Goal: Transaction & Acquisition: Purchase product/service

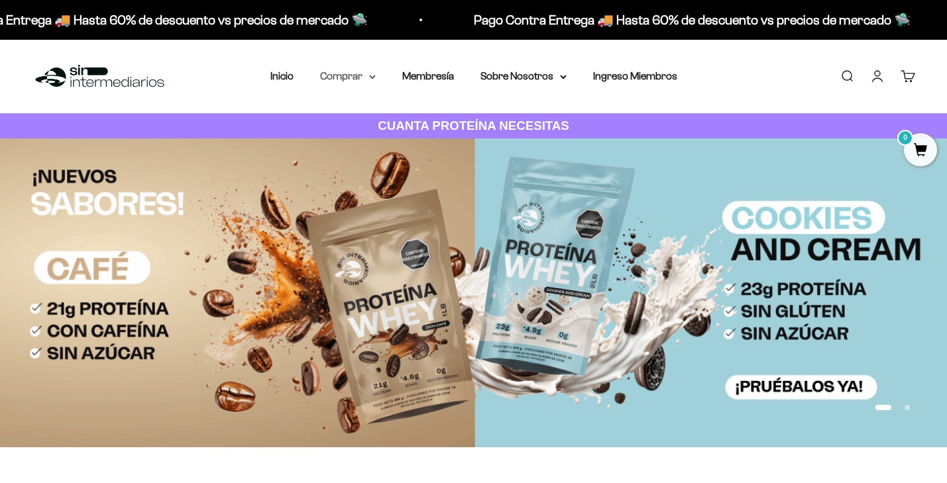
click at [370, 79] on icon at bounding box center [372, 77] width 7 height 5
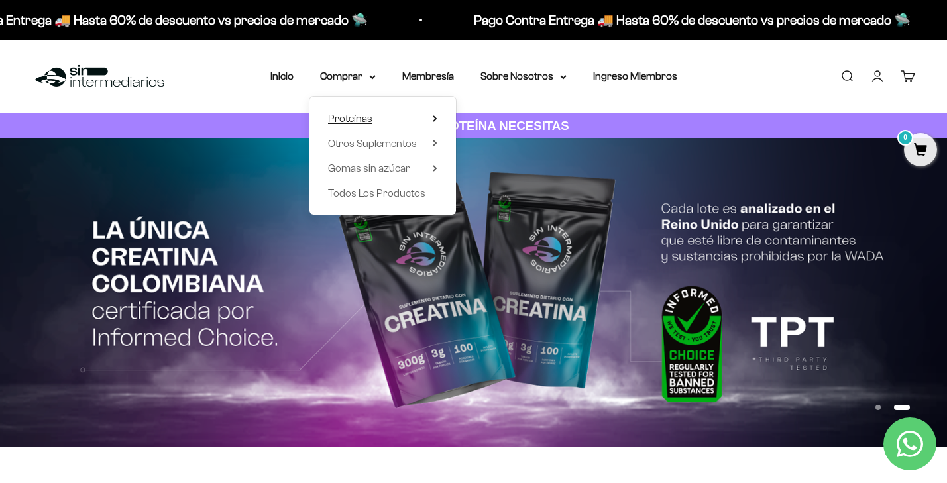
click at [392, 119] on summary "Proteínas" at bounding box center [382, 118] width 109 height 17
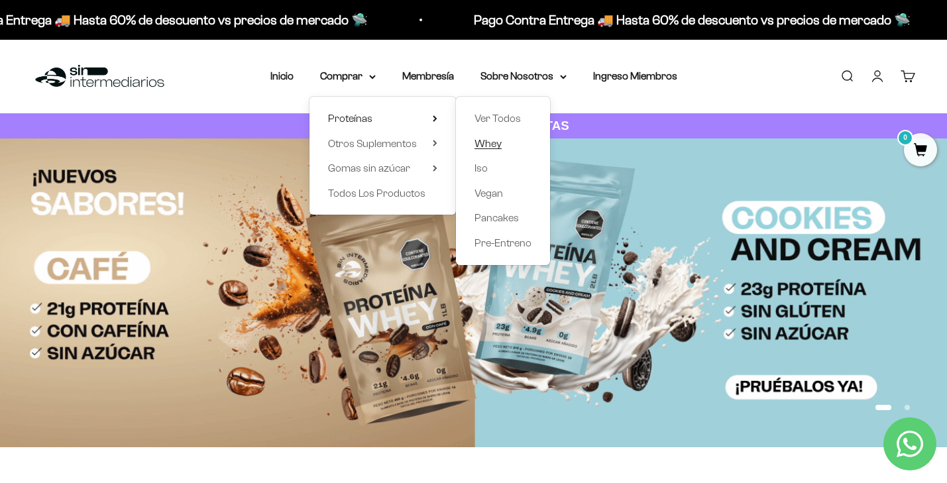
click at [497, 146] on span "Whey" at bounding box center [488, 143] width 27 height 11
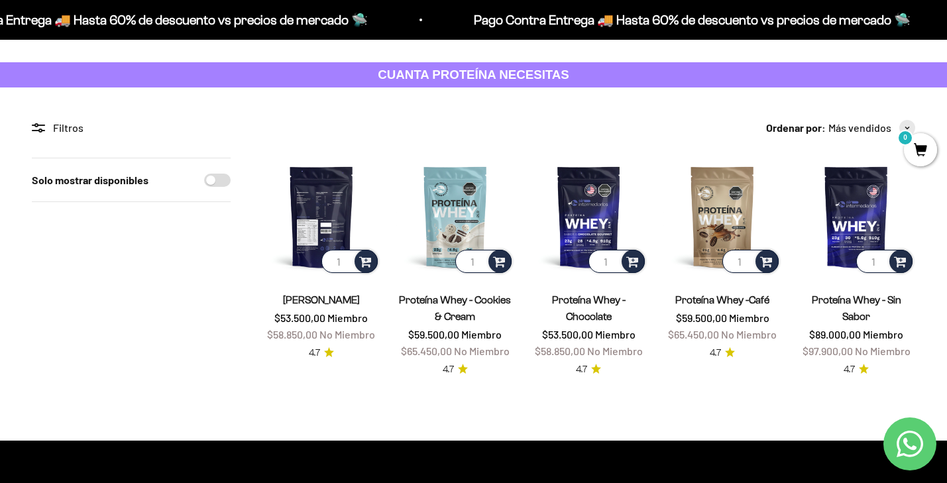
scroll to position [44, 0]
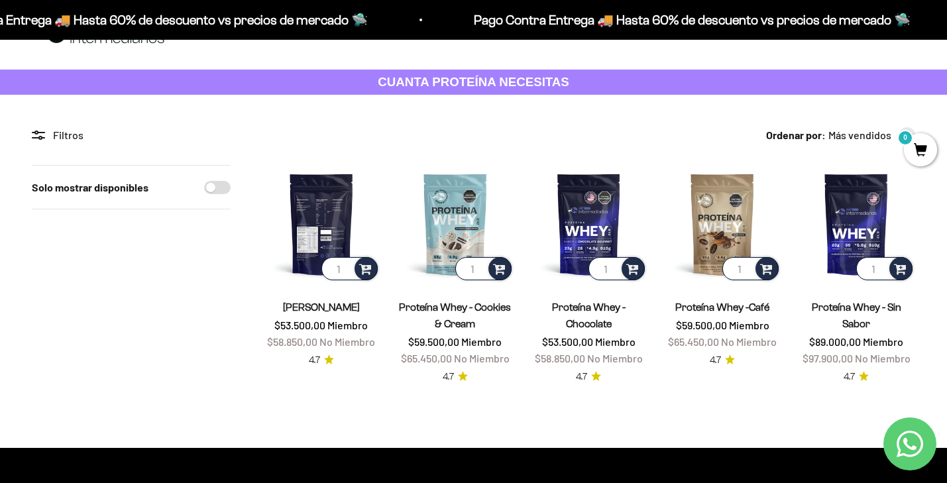
click at [321, 211] on img at bounding box center [321, 224] width 118 height 118
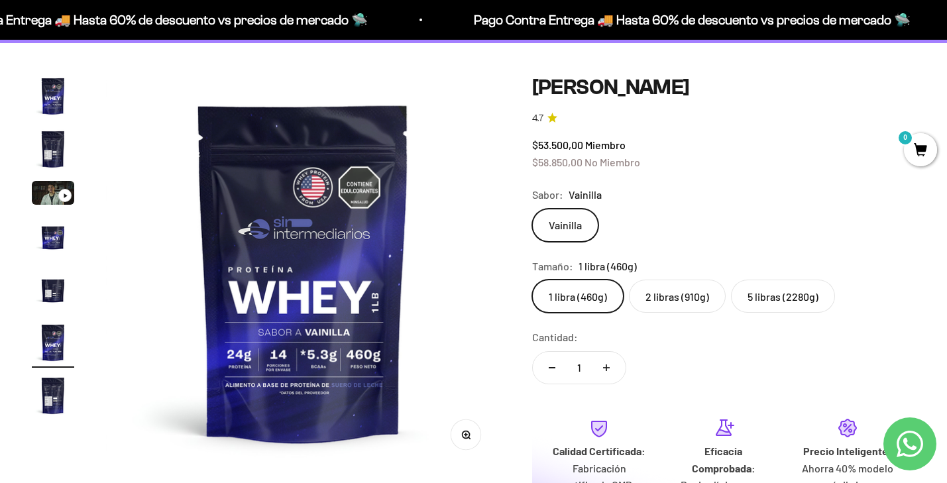
scroll to position [96, 0]
click at [675, 293] on label "2 libras (910g)" at bounding box center [677, 295] width 97 height 33
click at [532, 279] on input "2 libras (910g)" at bounding box center [532, 278] width 1 height 1
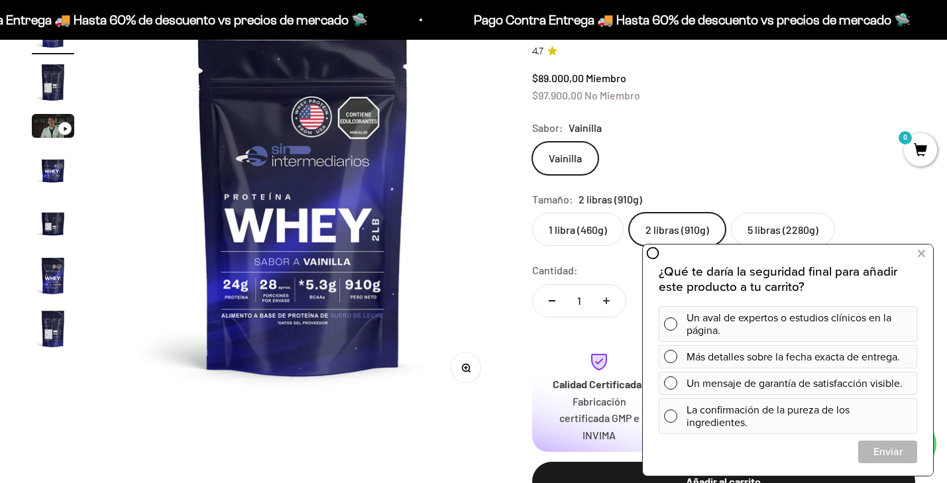
scroll to position [195, 0]
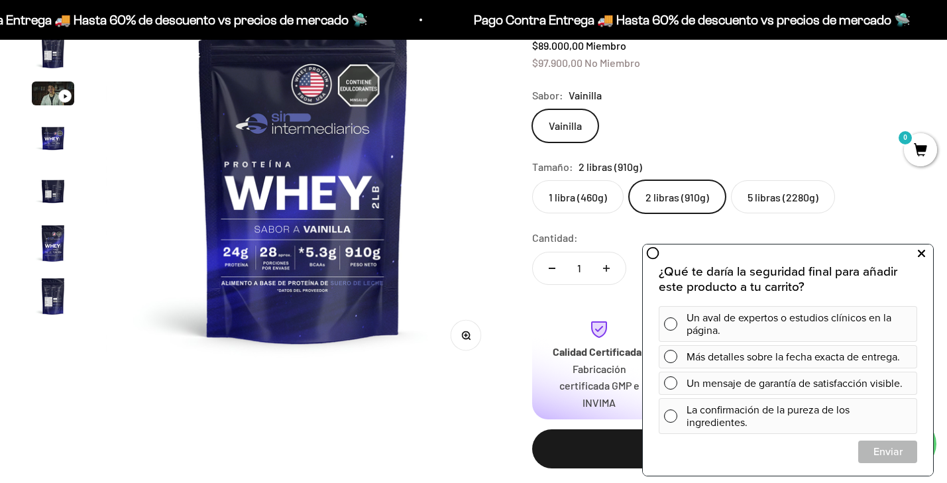
click at [922, 256] on icon at bounding box center [921, 253] width 7 height 17
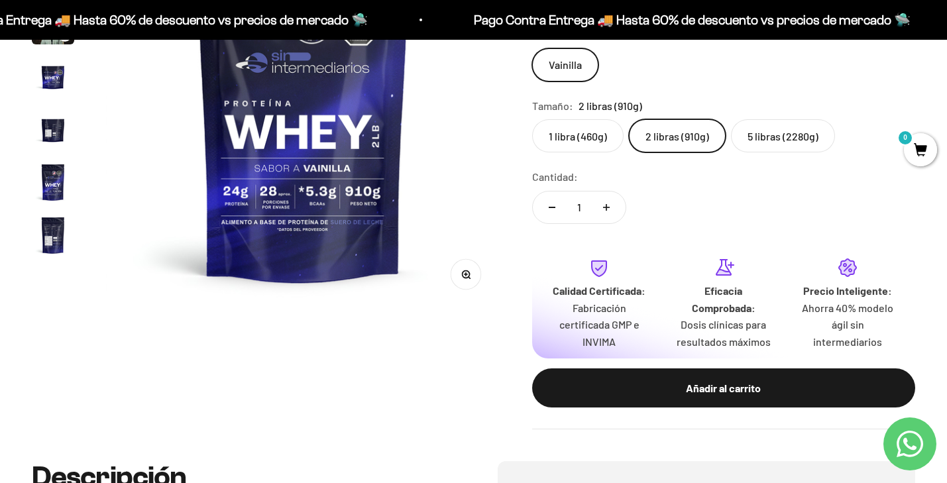
scroll to position [273, 0]
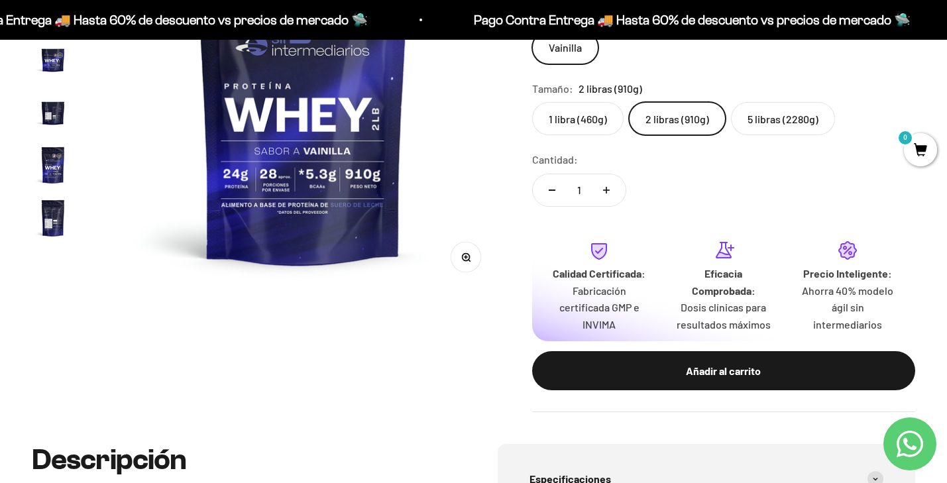
click at [584, 260] on div at bounding box center [599, 253] width 103 height 26
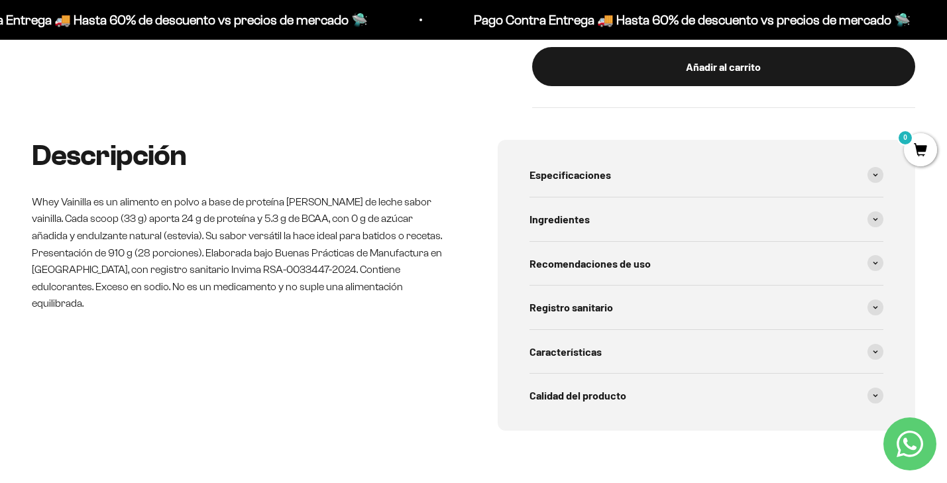
scroll to position [628, 0]
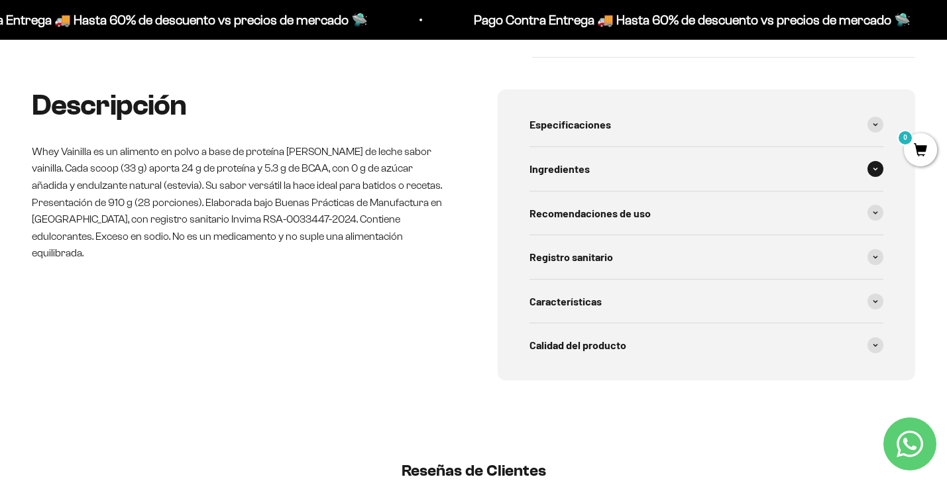
click at [875, 170] on icon at bounding box center [876, 169] width 4 height 2
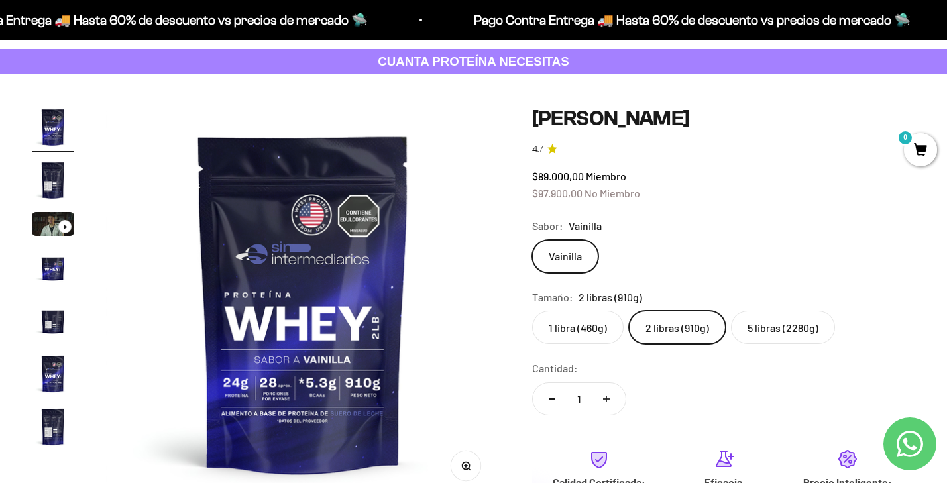
scroll to position [0, 0]
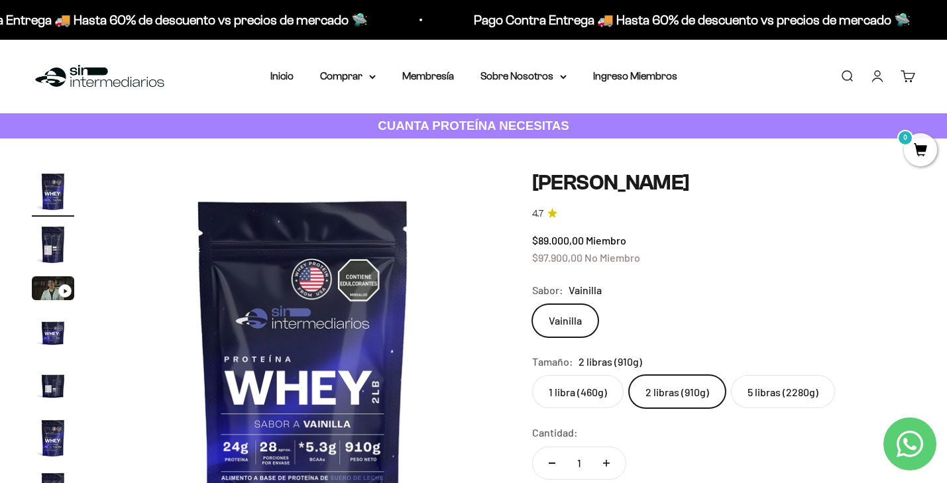
click at [500, 131] on strong "CUANTA PROTEÍNA NECESITAS" at bounding box center [474, 126] width 192 height 14
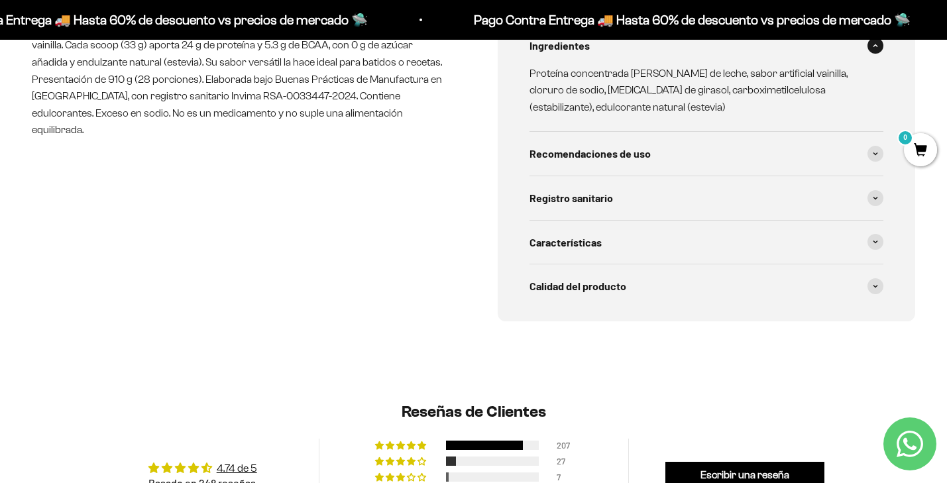
scroll to position [750, 0]
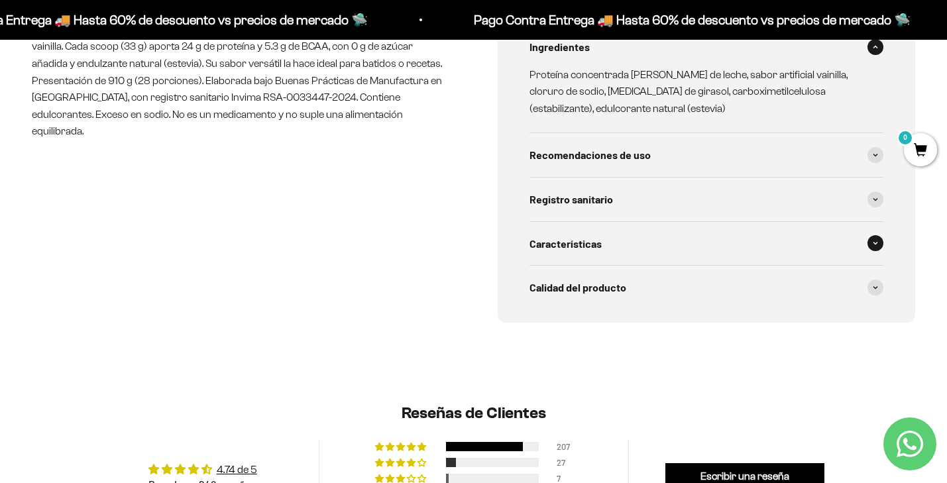
click at [664, 241] on div "Características" at bounding box center [707, 244] width 355 height 44
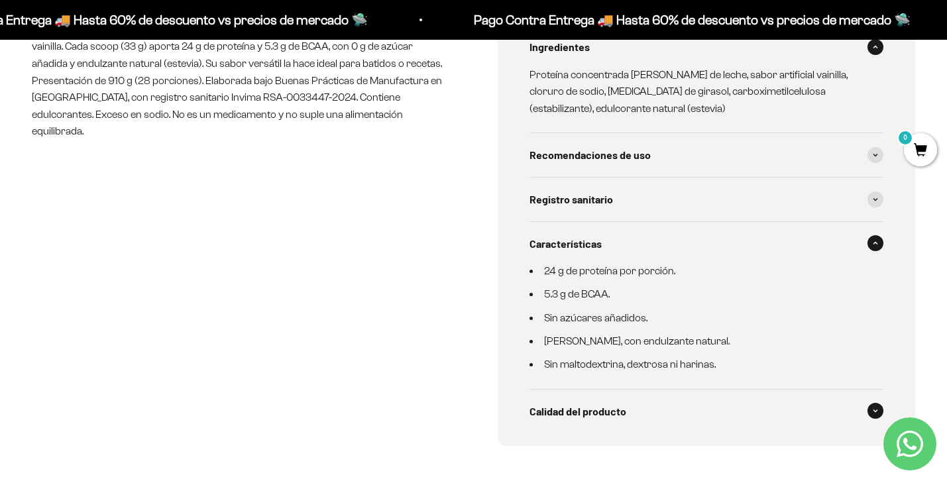
click at [663, 402] on div "Calidad del producto" at bounding box center [707, 412] width 355 height 44
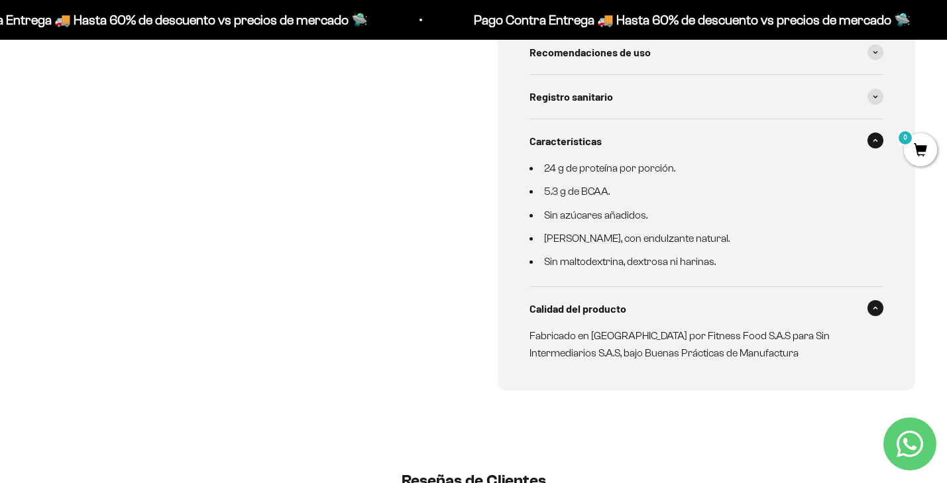
scroll to position [857, 0]
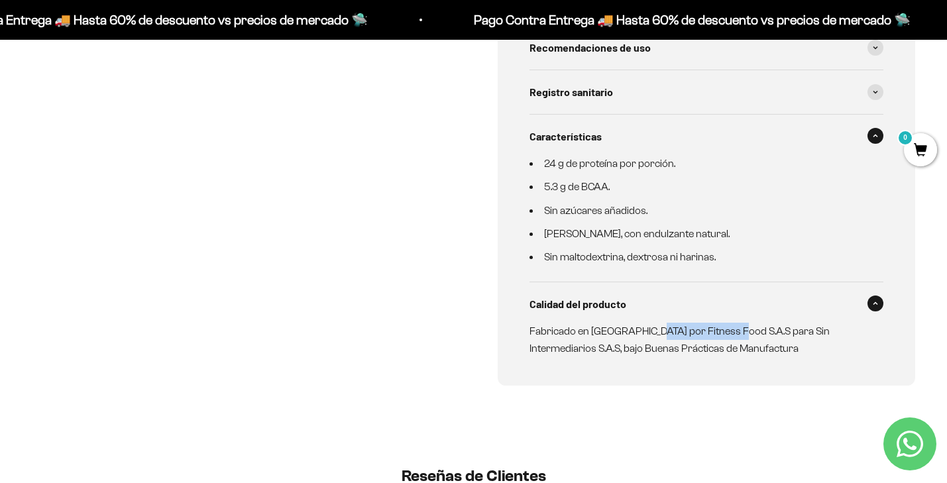
drag, startPoint x: 653, startPoint y: 329, endPoint x: 736, endPoint y: 333, distance: 82.3
click at [736, 333] on p "Fabricado en Colombia por Fitness Food S.A.S para Sin Intermediarios S.A.S, baj…" at bounding box center [699, 340] width 339 height 34
copy p "Fitness Food S.A.S"
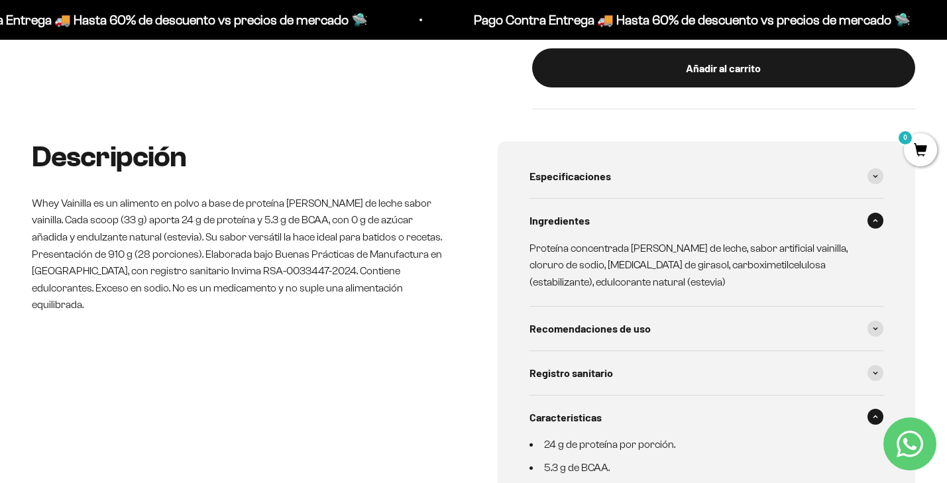
scroll to position [0, 0]
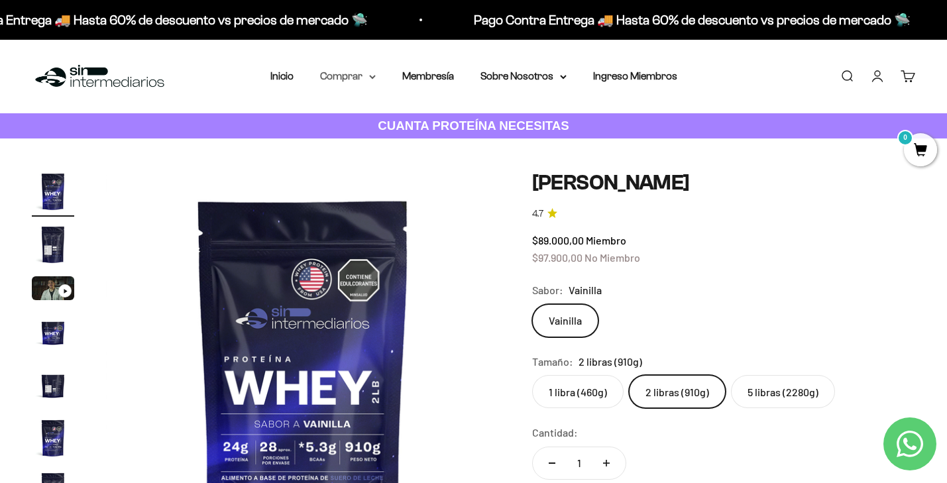
click at [367, 77] on summary "Comprar" at bounding box center [348, 76] width 56 height 17
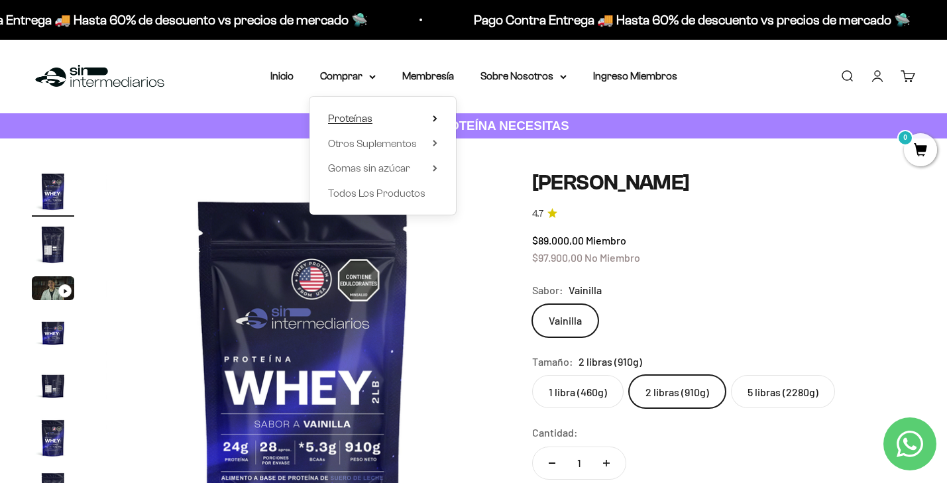
click at [367, 117] on span "Proteínas" at bounding box center [350, 118] width 44 height 11
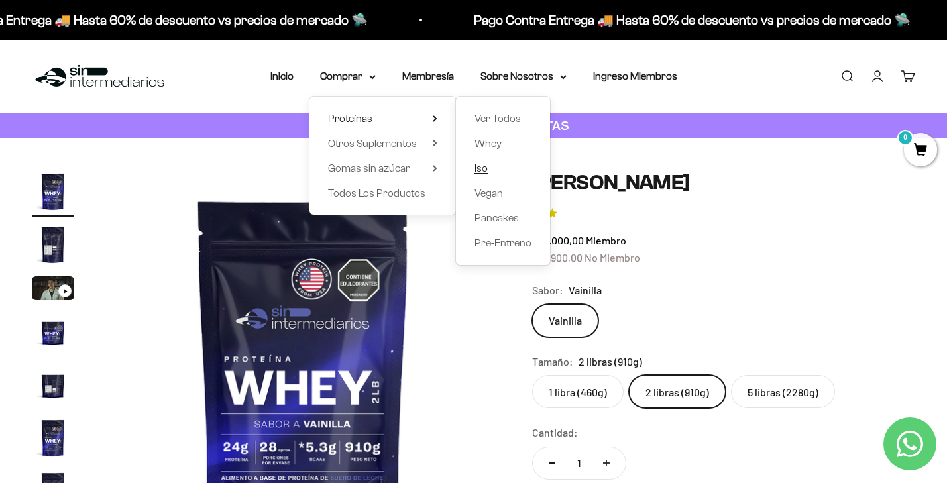
click at [482, 170] on span "Iso" at bounding box center [481, 167] width 13 height 11
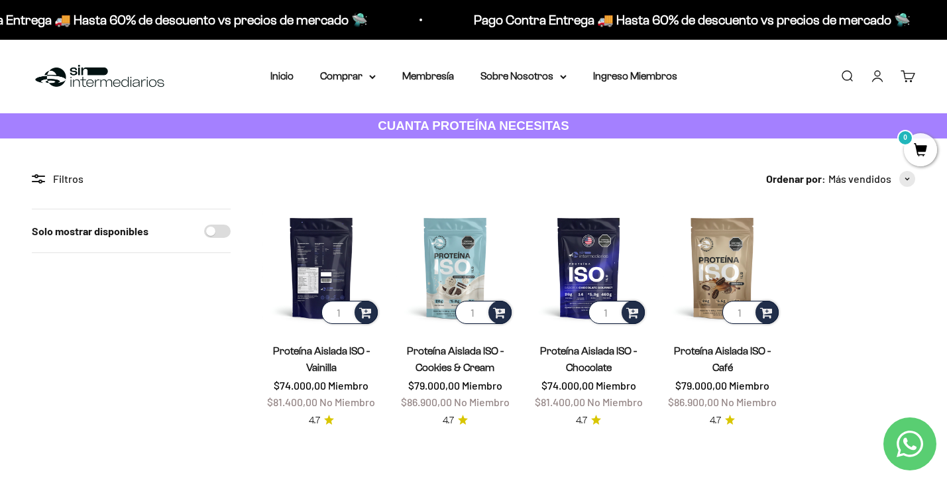
click at [331, 256] on img at bounding box center [321, 268] width 118 height 118
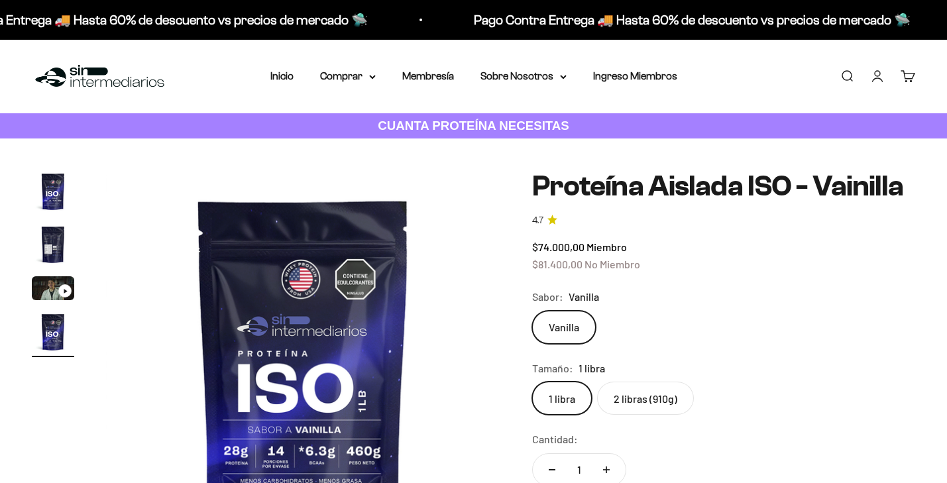
scroll to position [0, 1230]
click at [654, 408] on label "2 libras (910g)" at bounding box center [645, 398] width 97 height 33
click at [532, 382] on input "2 libras (910g)" at bounding box center [532, 381] width 1 height 1
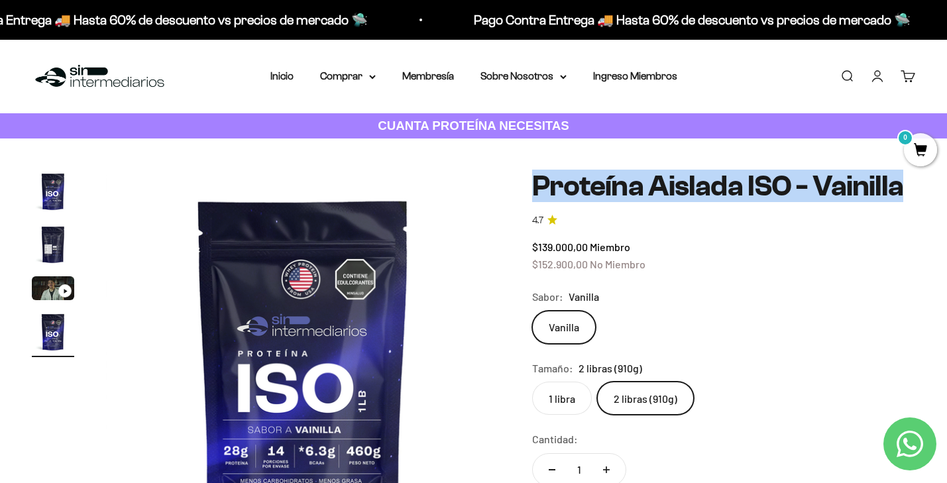
drag, startPoint x: 538, startPoint y: 180, endPoint x: 898, endPoint y: 192, distance: 360.1
click at [898, 192] on h1 "Proteína Aislada ISO - Vainilla" at bounding box center [723, 186] width 383 height 32
copy h1 "Proteína Aislada ISO - Vainilla"
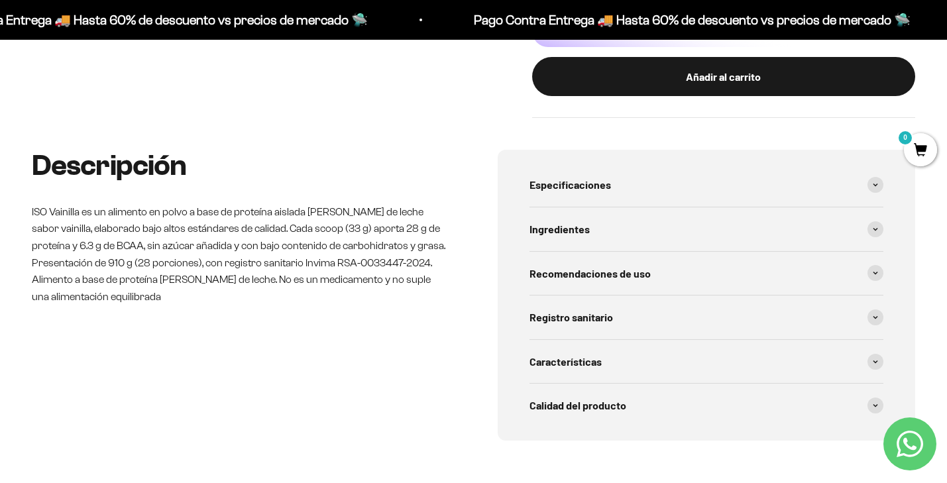
scroll to position [576, 0]
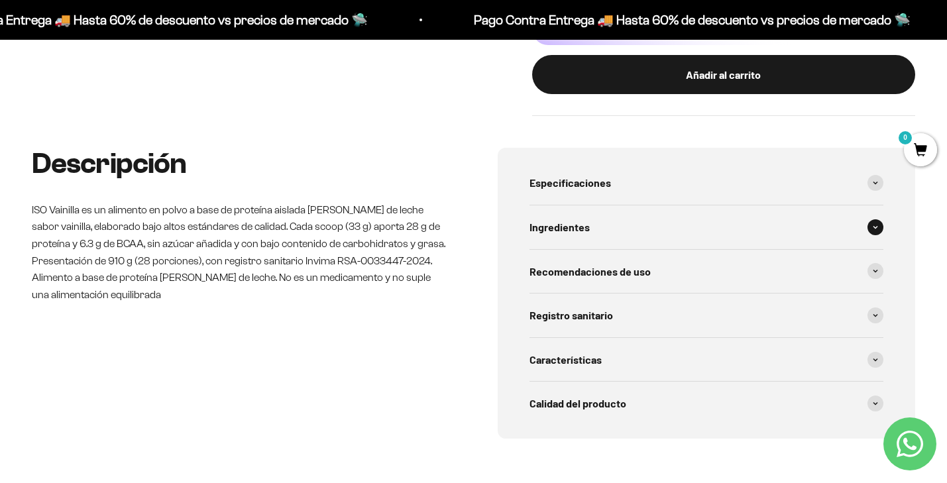
click at [871, 243] on div "Ingredientes" at bounding box center [707, 227] width 355 height 44
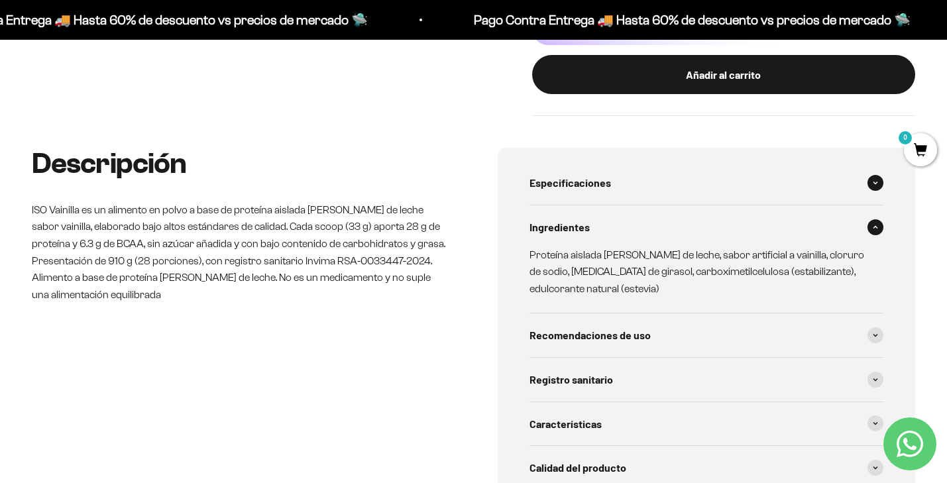
click at [872, 190] on div "Especificaciones" at bounding box center [707, 183] width 355 height 44
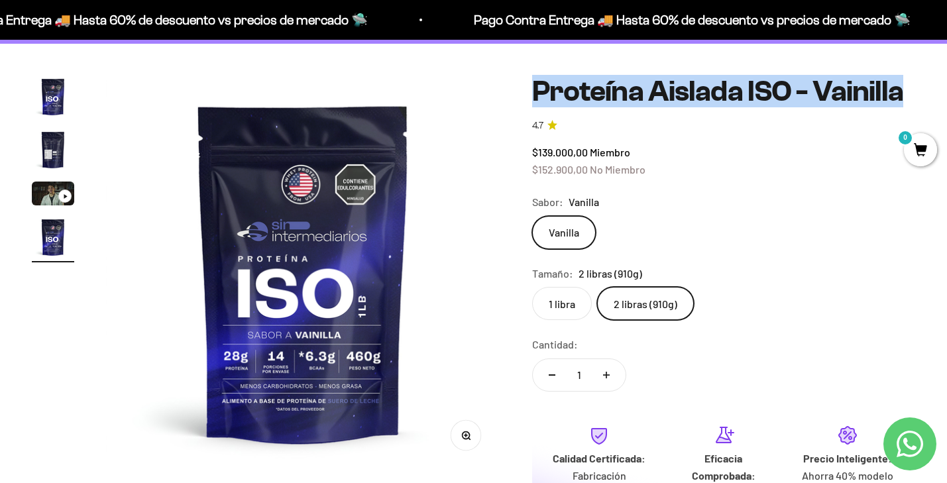
scroll to position [115, 0]
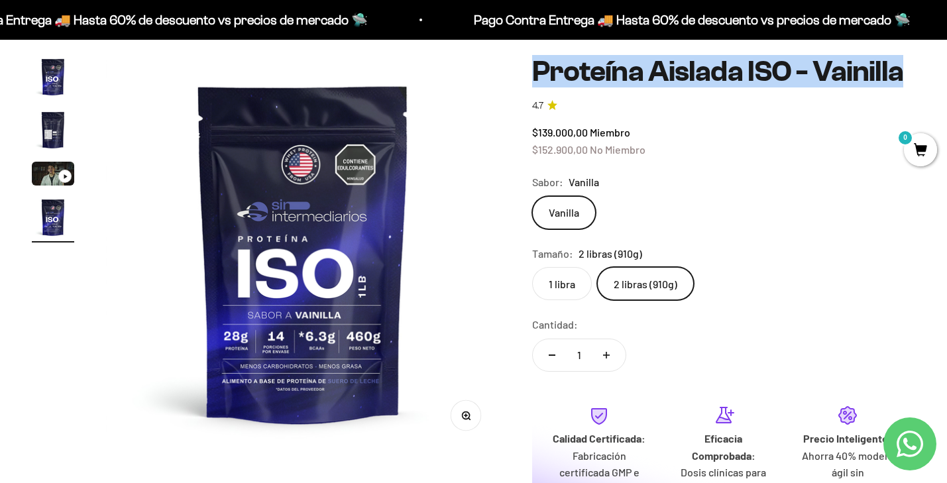
click at [319, 351] on img at bounding box center [303, 253] width 394 height 394
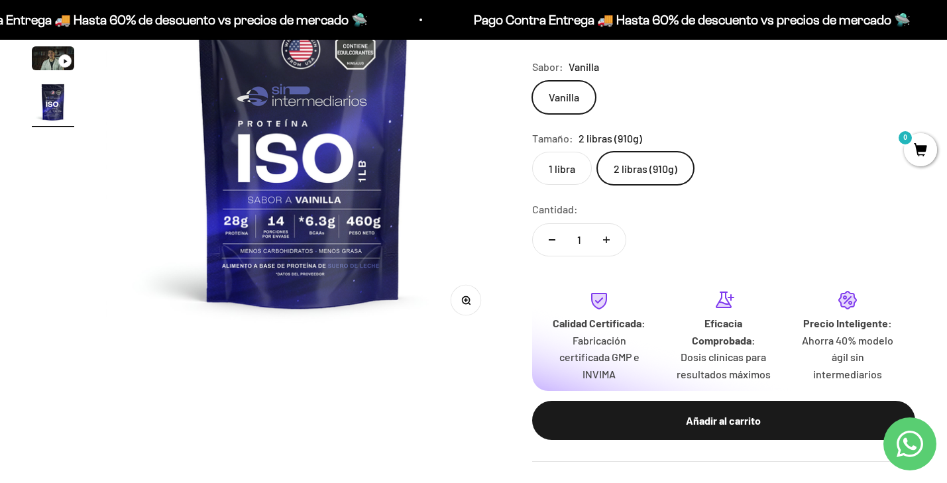
scroll to position [233, 0]
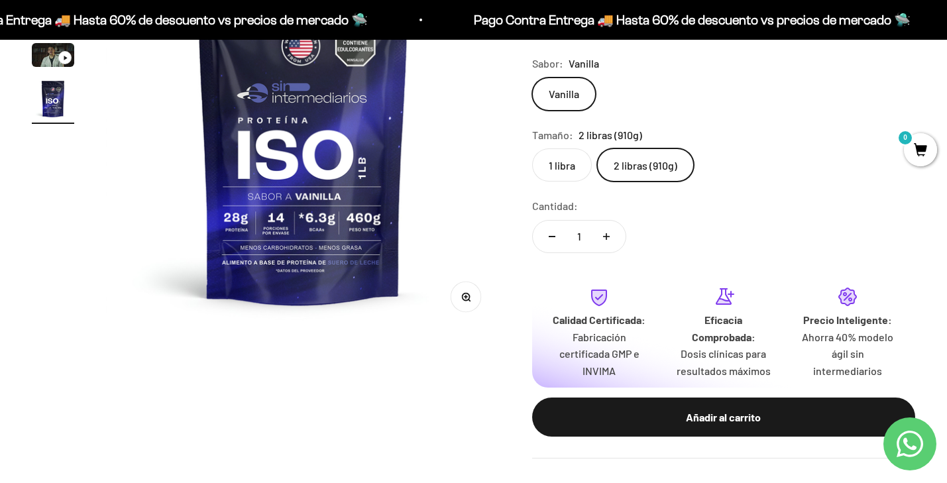
click at [606, 231] on button "Aumentar cantidad" at bounding box center [606, 237] width 38 height 32
type input "2"
click at [909, 148] on span "0" at bounding box center [920, 149] width 33 height 33
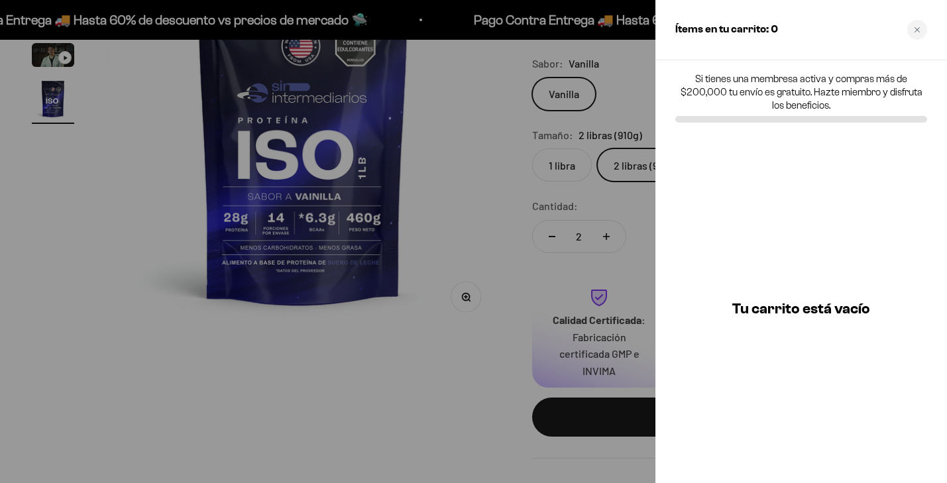
click at [534, 232] on div at bounding box center [473, 241] width 947 height 483
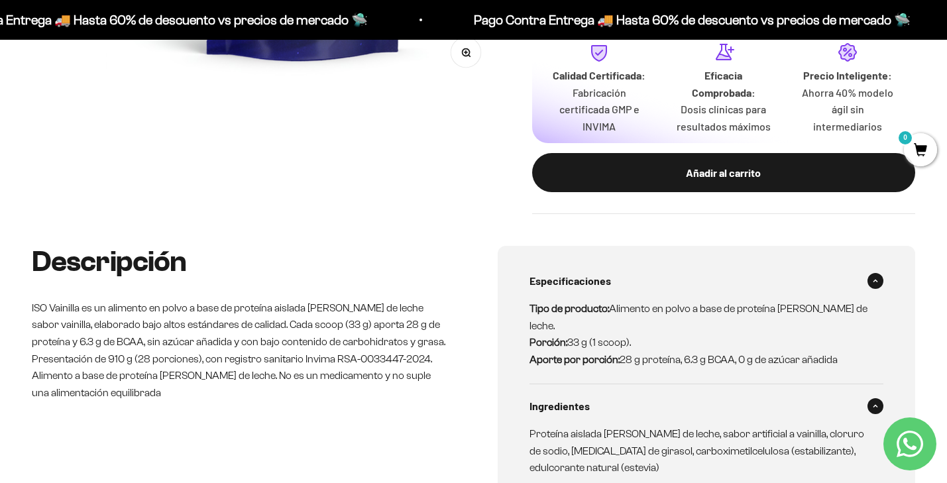
scroll to position [501, 0]
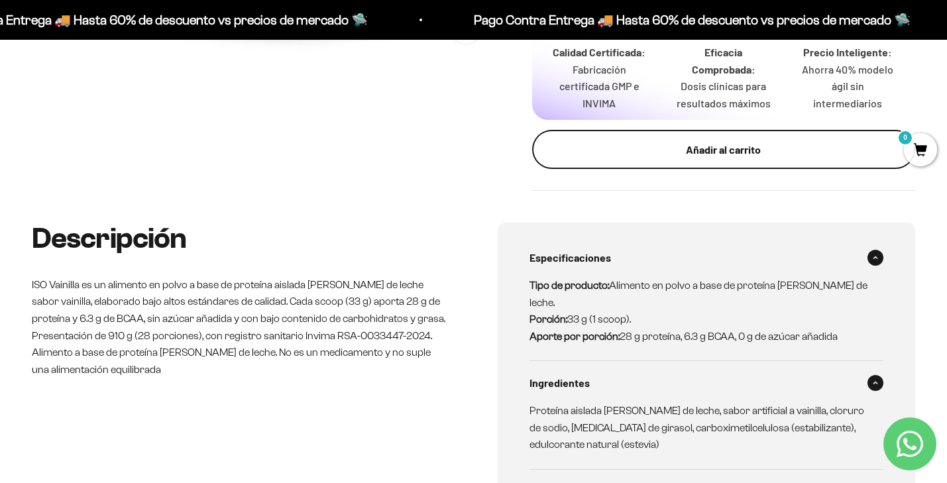
click at [783, 154] on div "Añadir al carrito" at bounding box center [724, 149] width 330 height 17
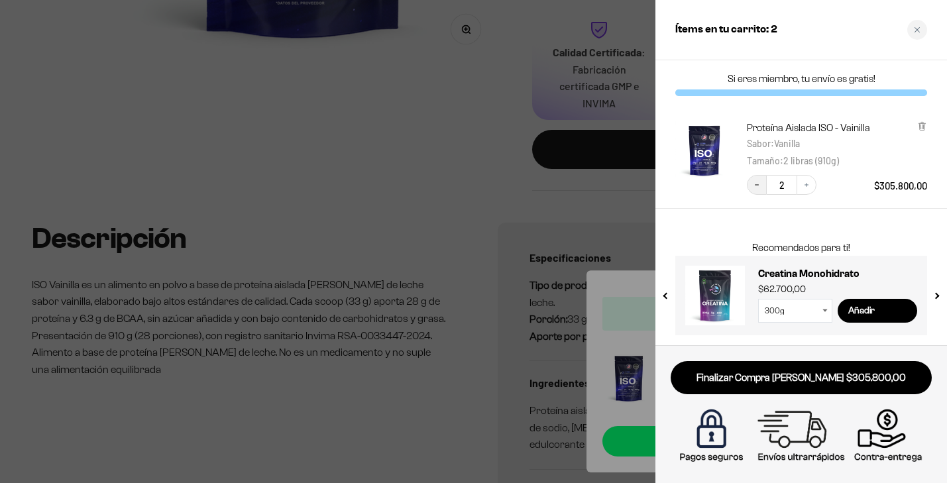
click at [762, 188] on button "Decrease quantity" at bounding box center [757, 185] width 20 height 20
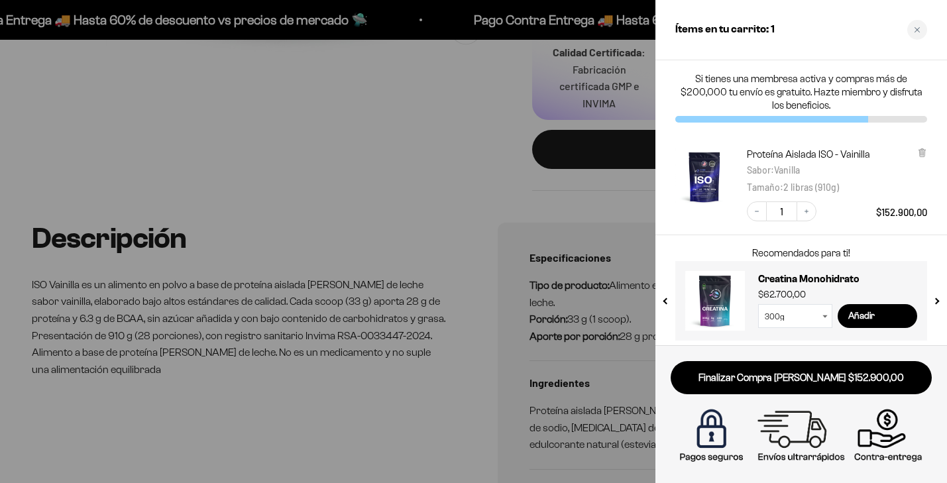
click at [429, 177] on div at bounding box center [473, 241] width 947 height 483
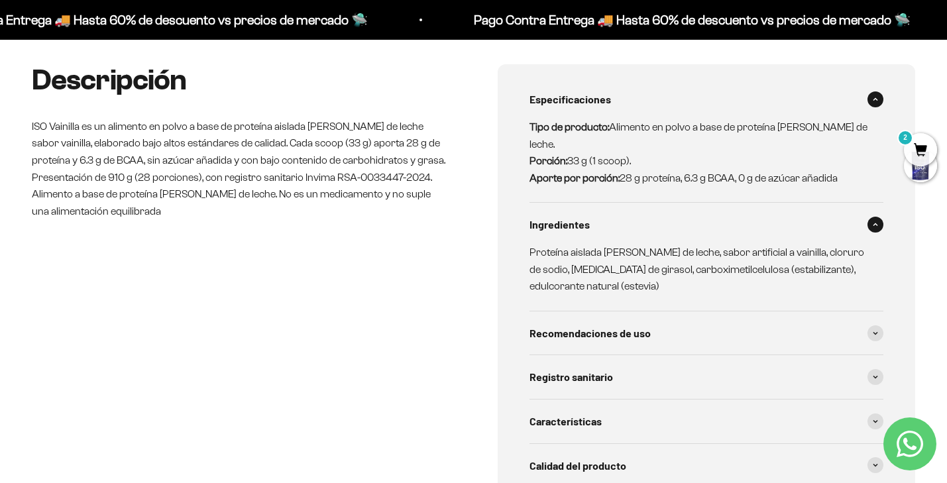
scroll to position [0, 0]
click at [916, 151] on span "2" at bounding box center [920, 149] width 33 height 33
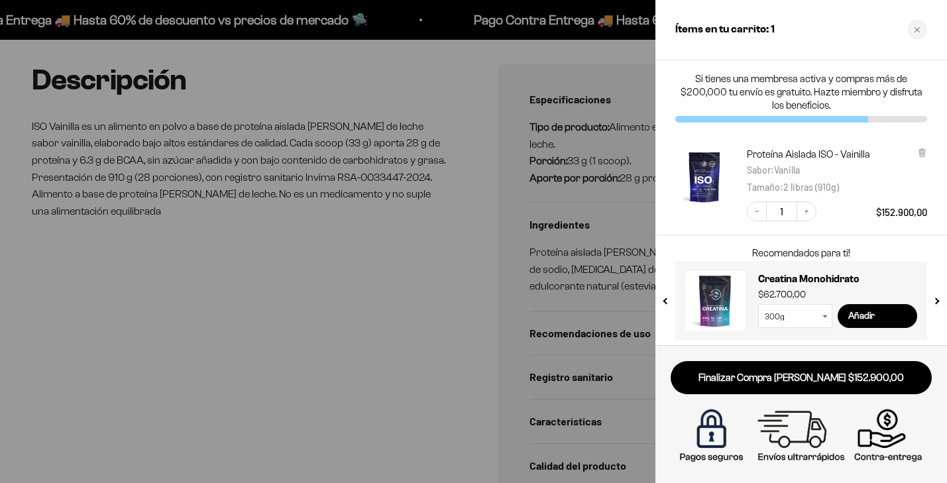
click at [329, 290] on div at bounding box center [473, 241] width 947 height 483
